Goal: Book appointment/travel/reservation

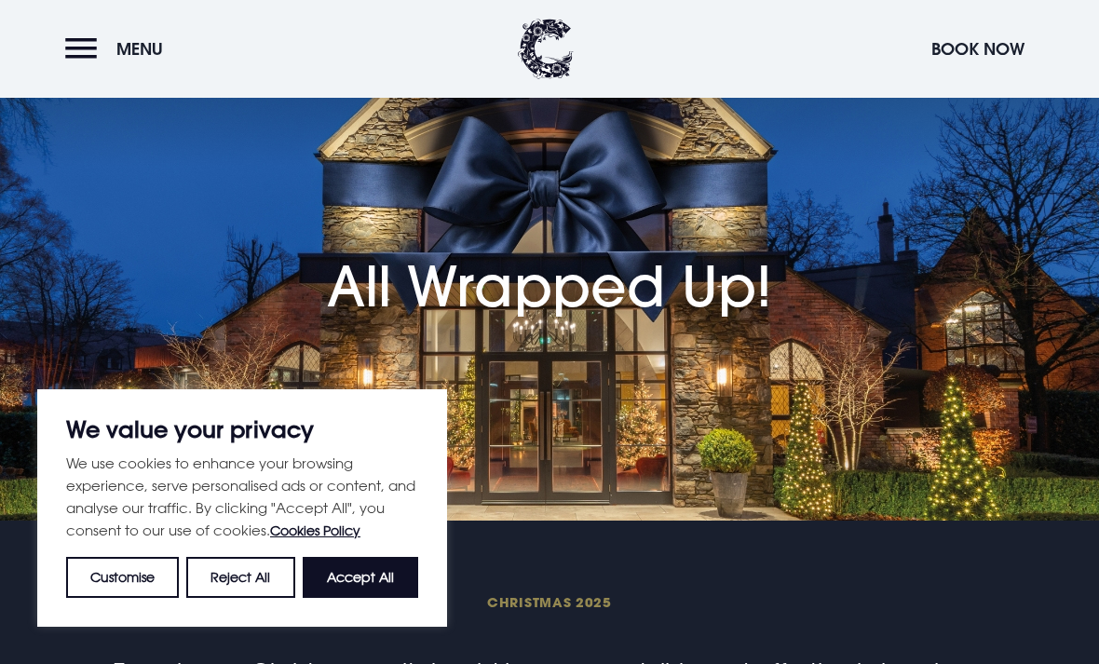
click at [375, 598] on button "Accept All" at bounding box center [360, 577] width 115 height 41
checkbox input "true"
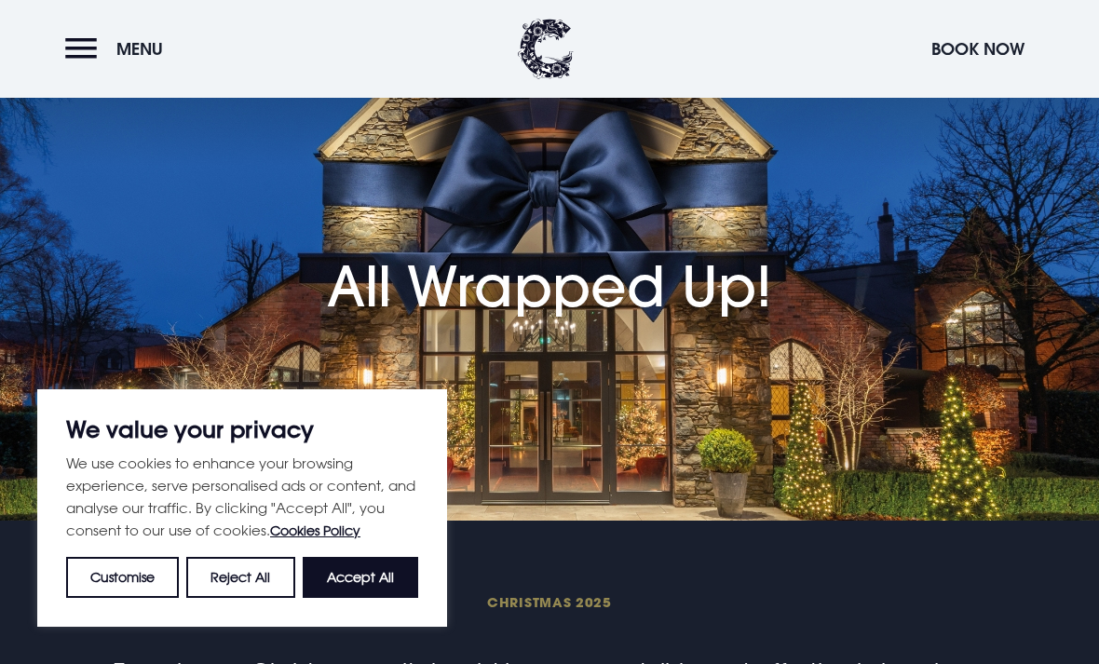
checkbox input "true"
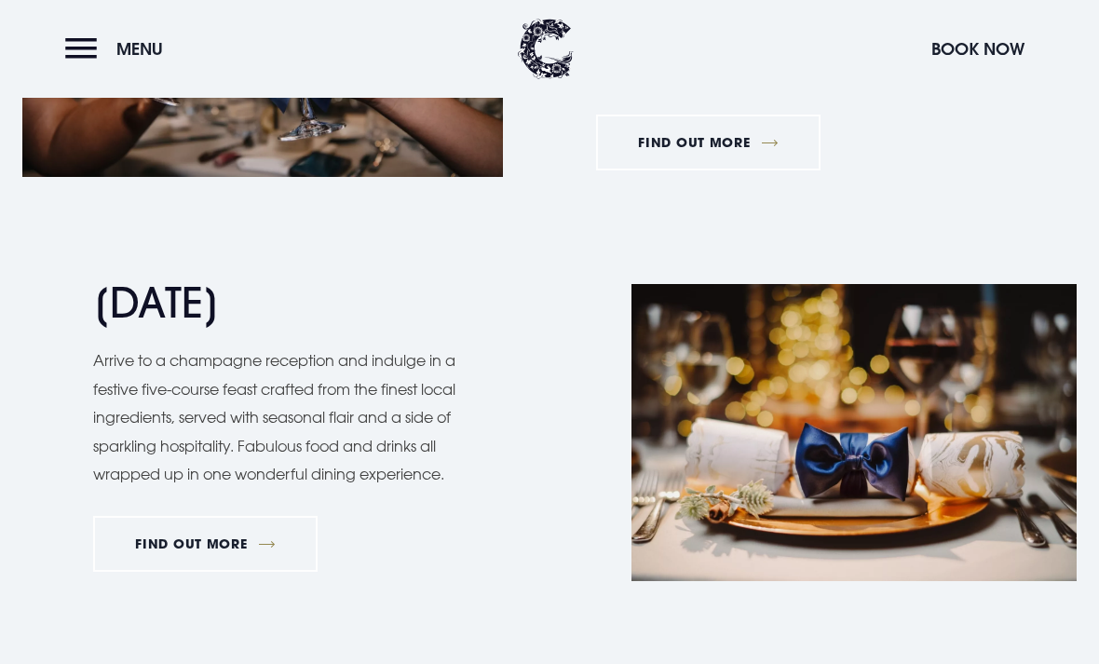
scroll to position [1605, 0]
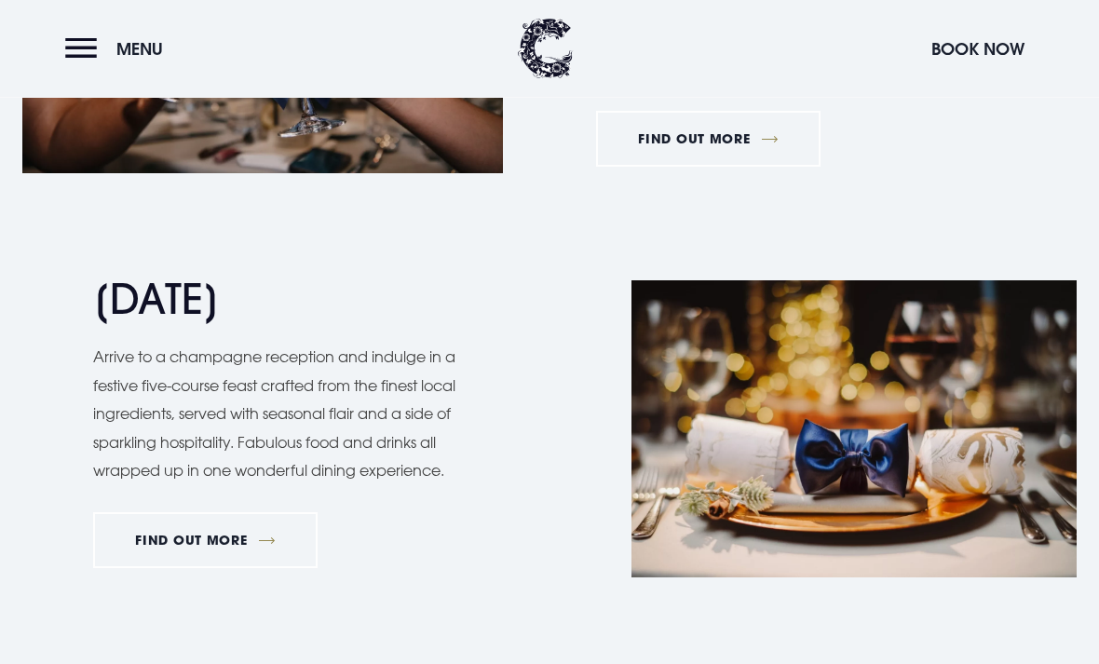
click at [214, 527] on link "FIND OUT MORE" at bounding box center [205, 541] width 224 height 56
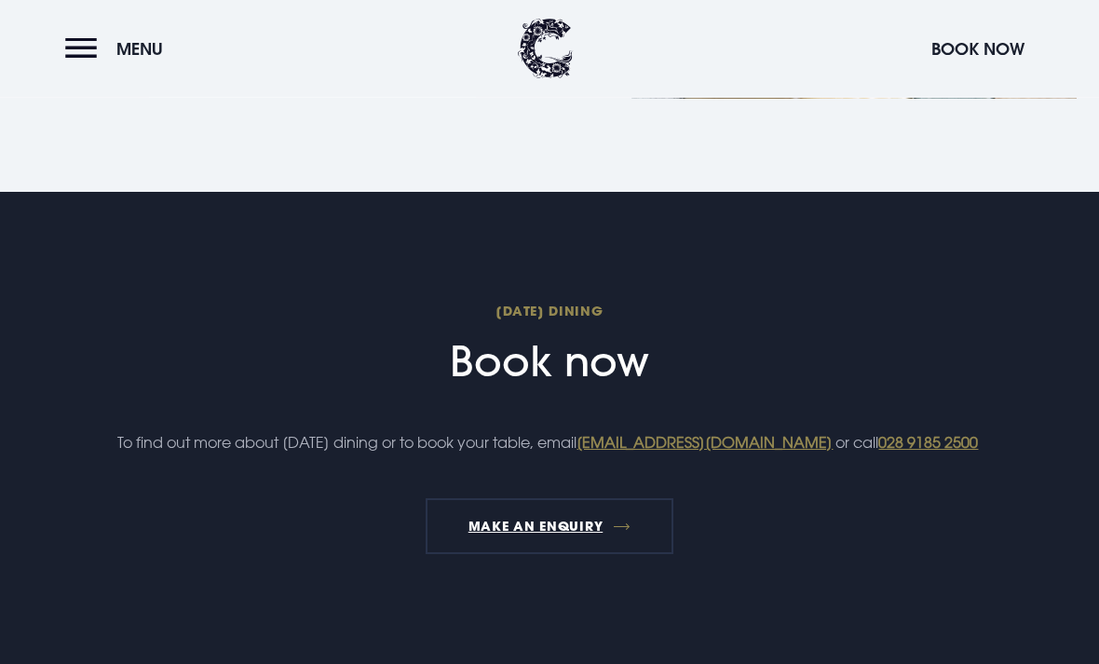
scroll to position [1744, 0]
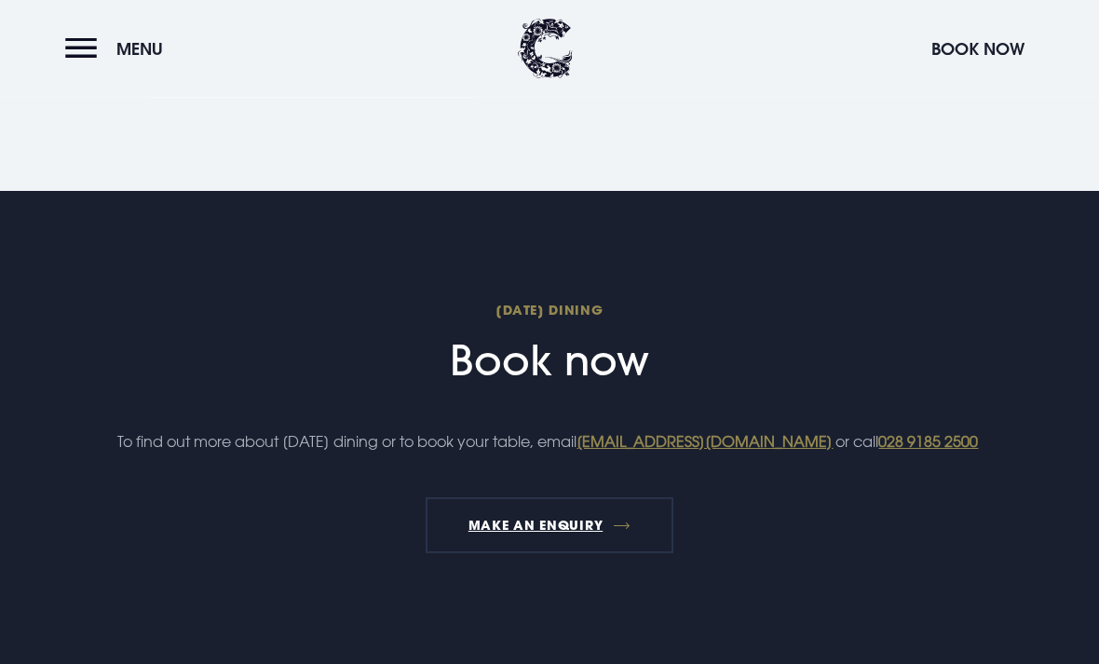
click at [577, 316] on span "Christmas Day Dining" at bounding box center [549, 311] width 874 height 18
click at [566, 373] on h2 "Christmas Day Dining Book now" at bounding box center [549, 344] width 874 height 85
click at [556, 554] on link "MAKE AN ENQUIRY" at bounding box center [548, 526] width 247 height 56
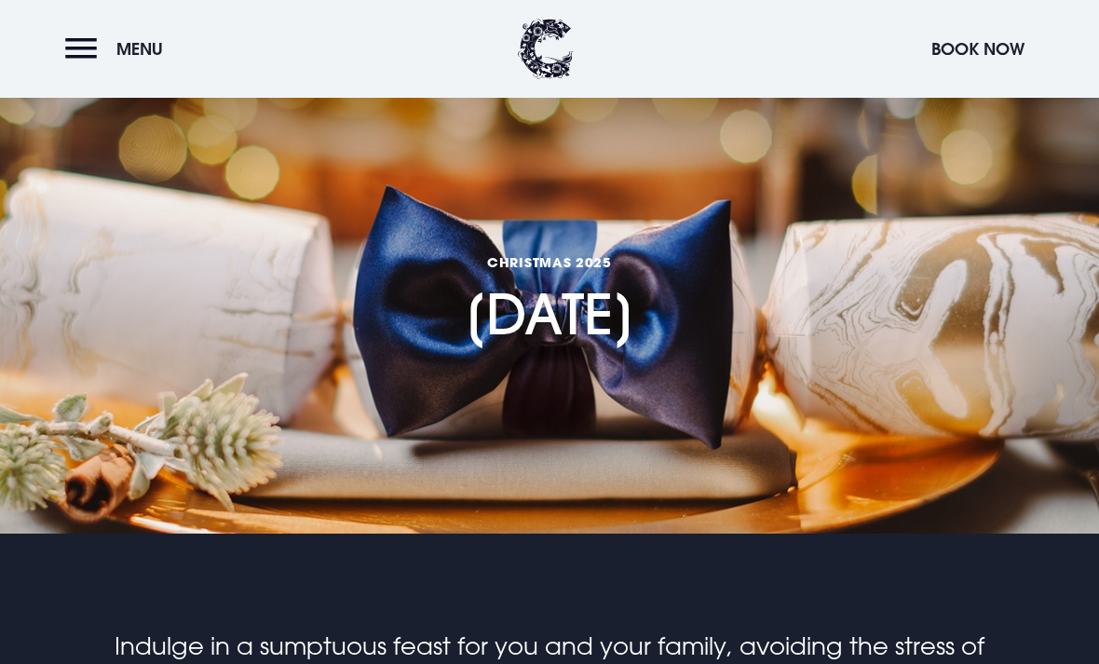
scroll to position [0, 0]
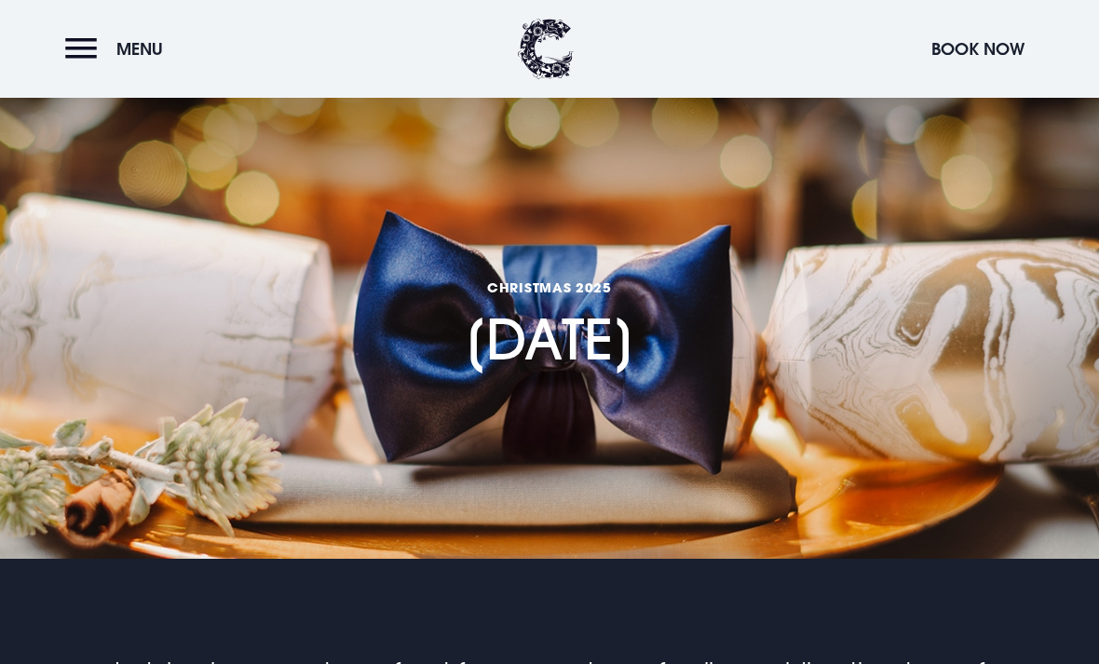
click at [983, 41] on button "Book Now" at bounding box center [978, 49] width 112 height 40
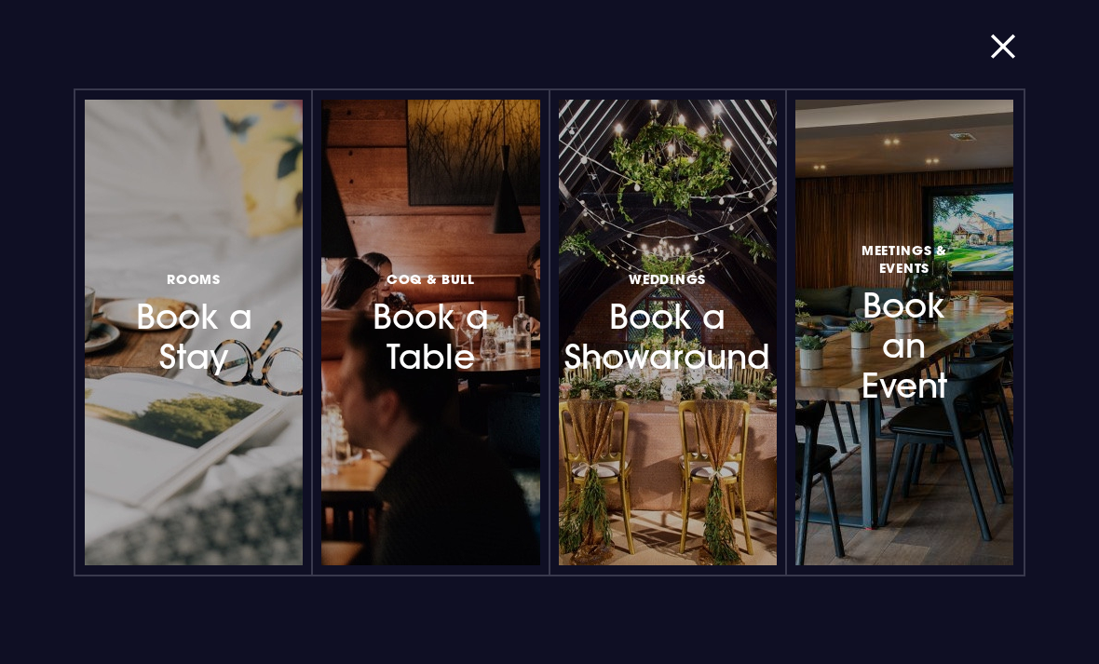
click at [517, 332] on div at bounding box center [517, 332] width 0 height 0
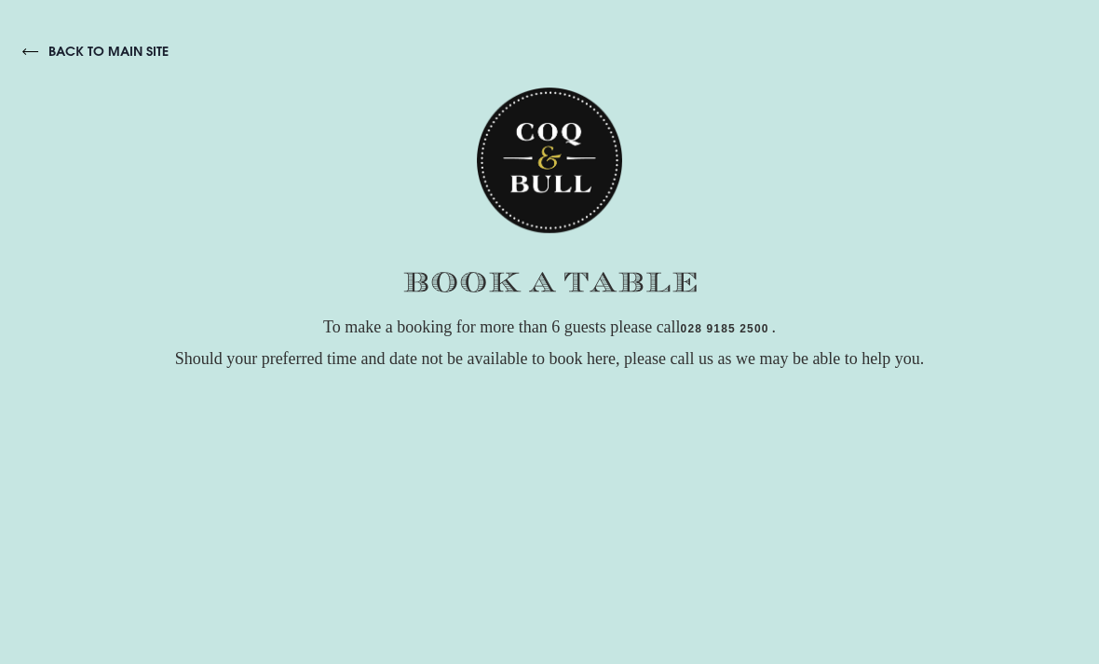
click at [47, 47] on link "back to main site" at bounding box center [95, 51] width 146 height 17
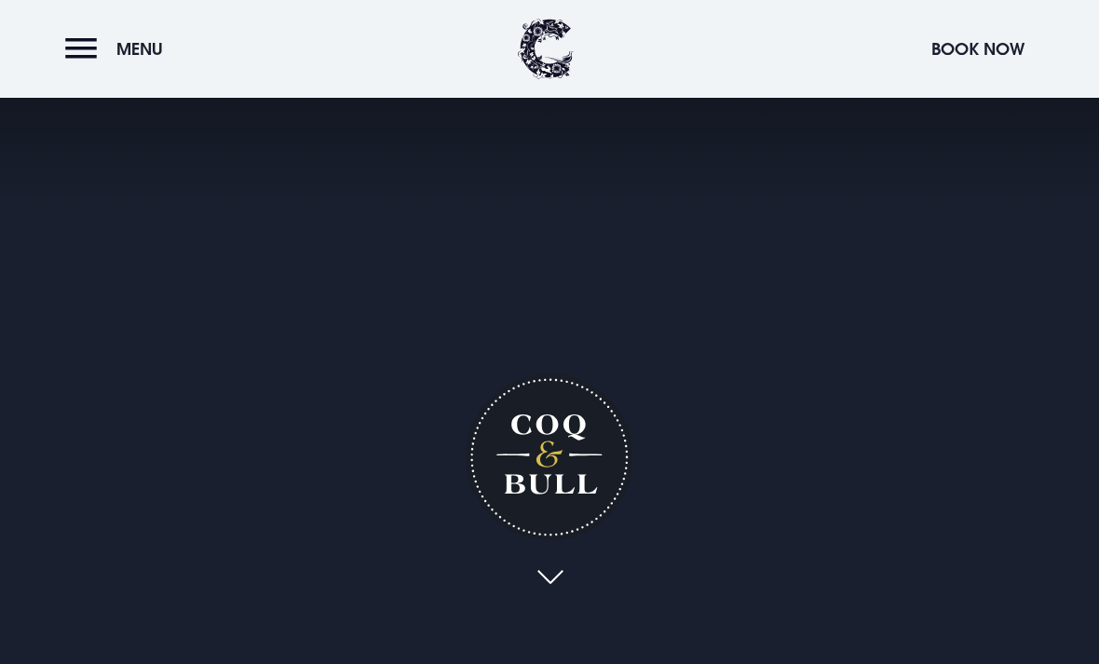
scroll to position [1, 0]
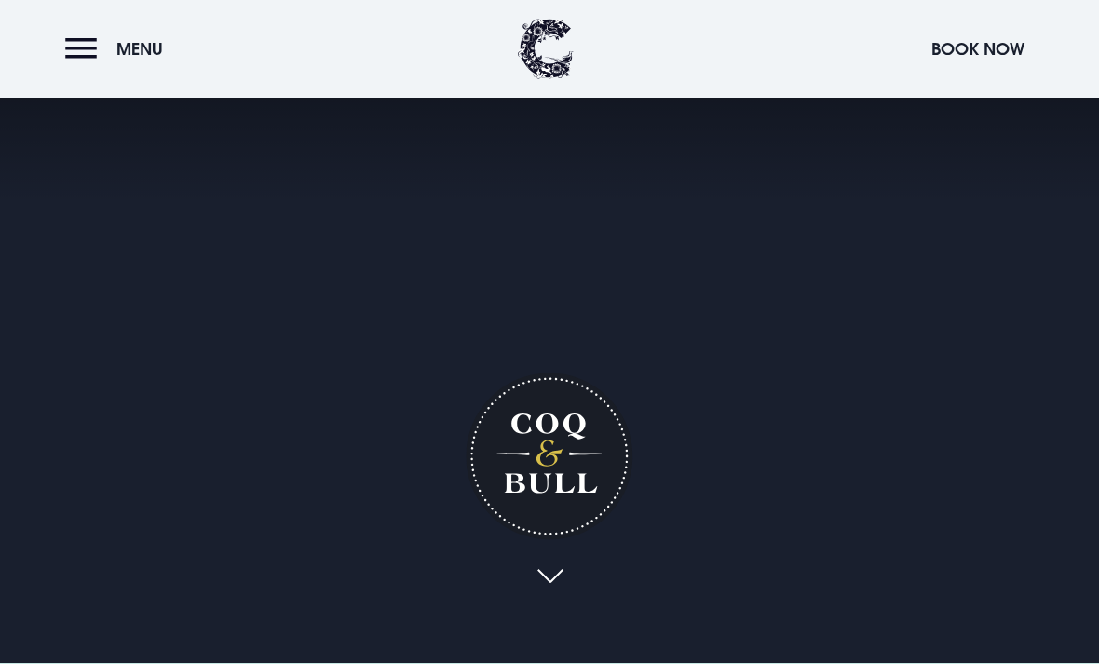
click at [78, 48] on button "Menu" at bounding box center [118, 49] width 107 height 40
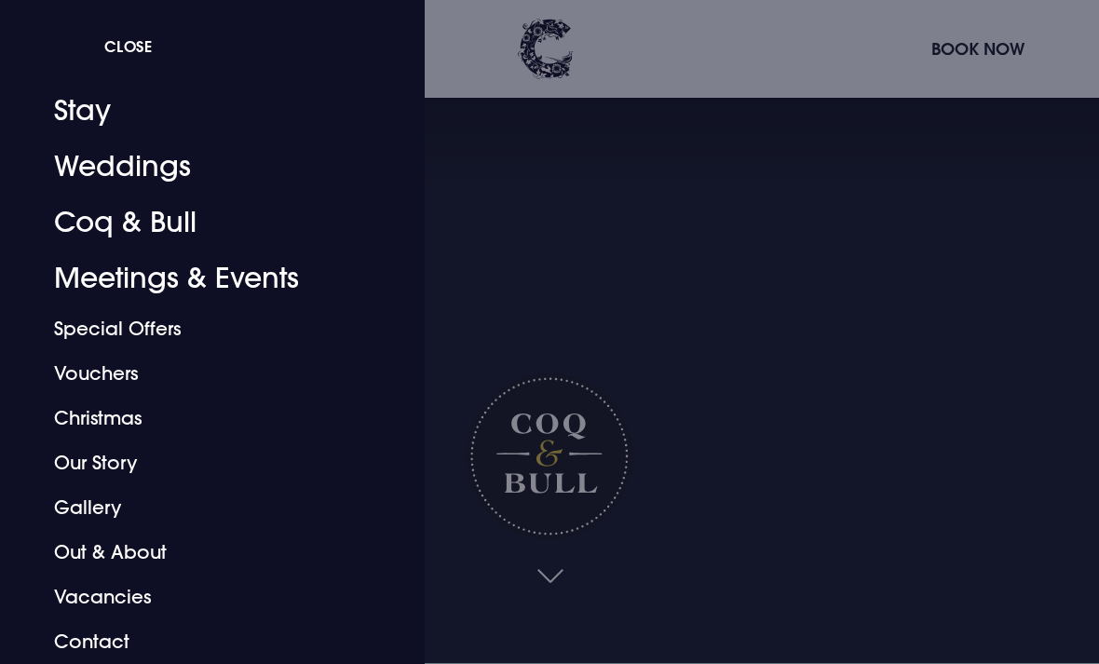
scroll to position [36, 0]
click at [127, 424] on link "Christmas" at bounding box center [199, 418] width 291 height 45
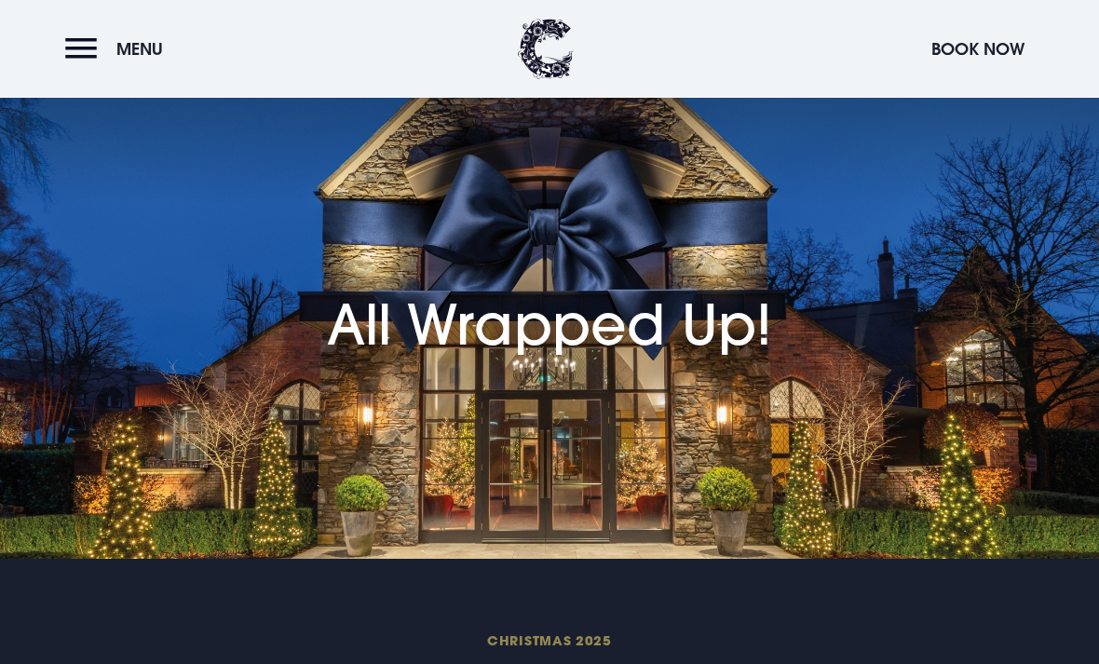
click at [96, 47] on button "Menu" at bounding box center [118, 49] width 107 height 40
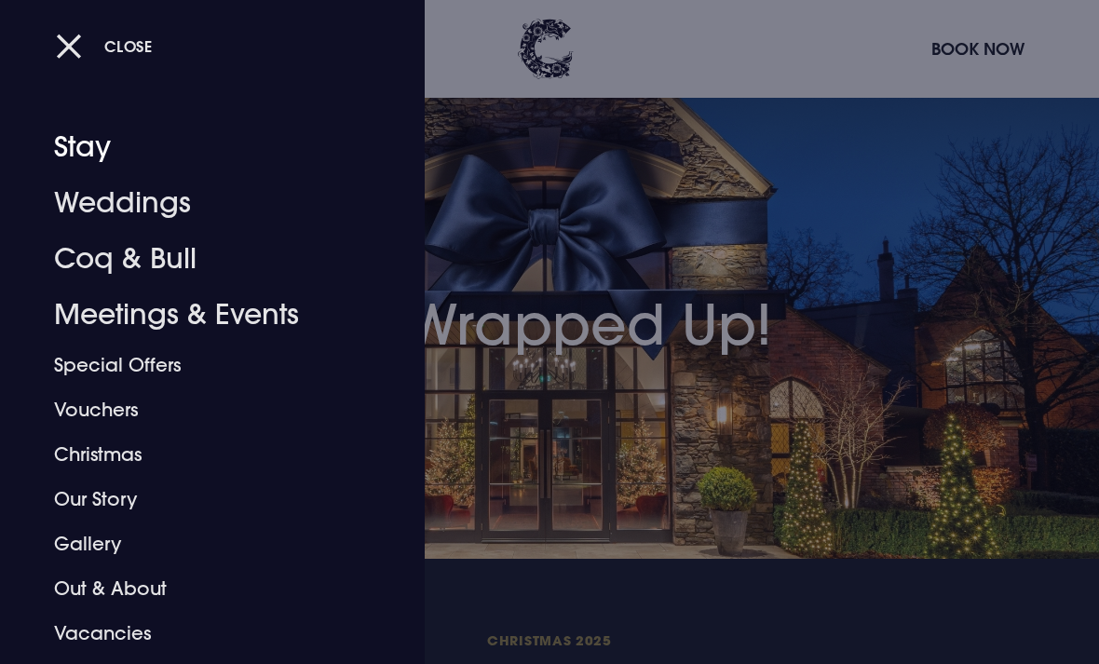
click at [92, 152] on link "Stay" at bounding box center [199, 147] width 291 height 56
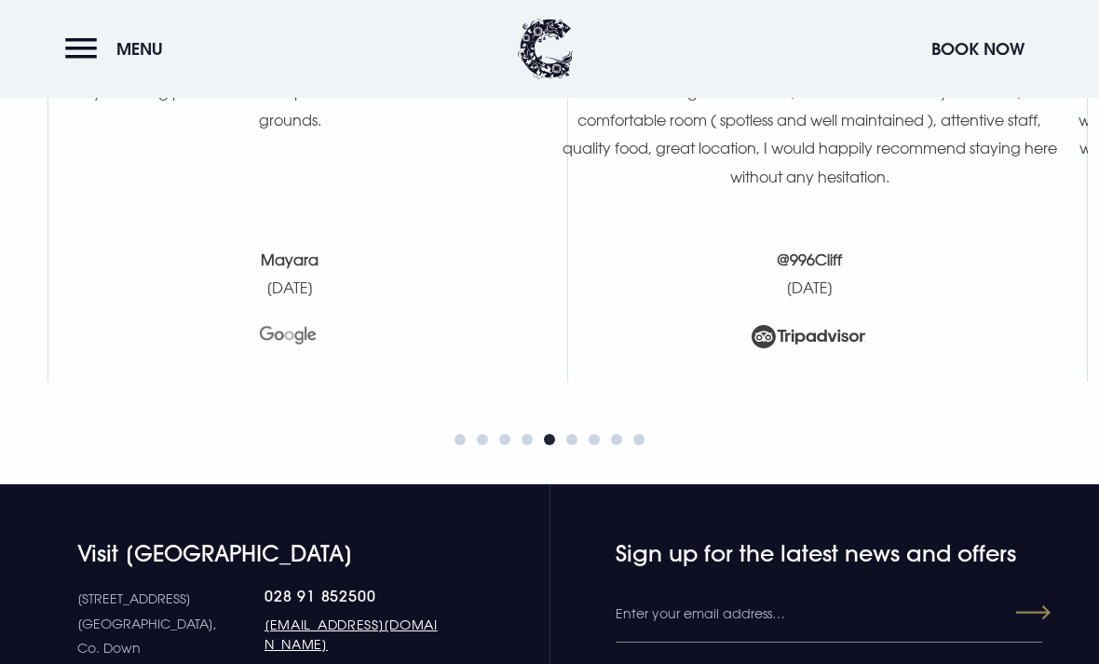
scroll to position [7685, 0]
